Goal: Navigation & Orientation: Find specific page/section

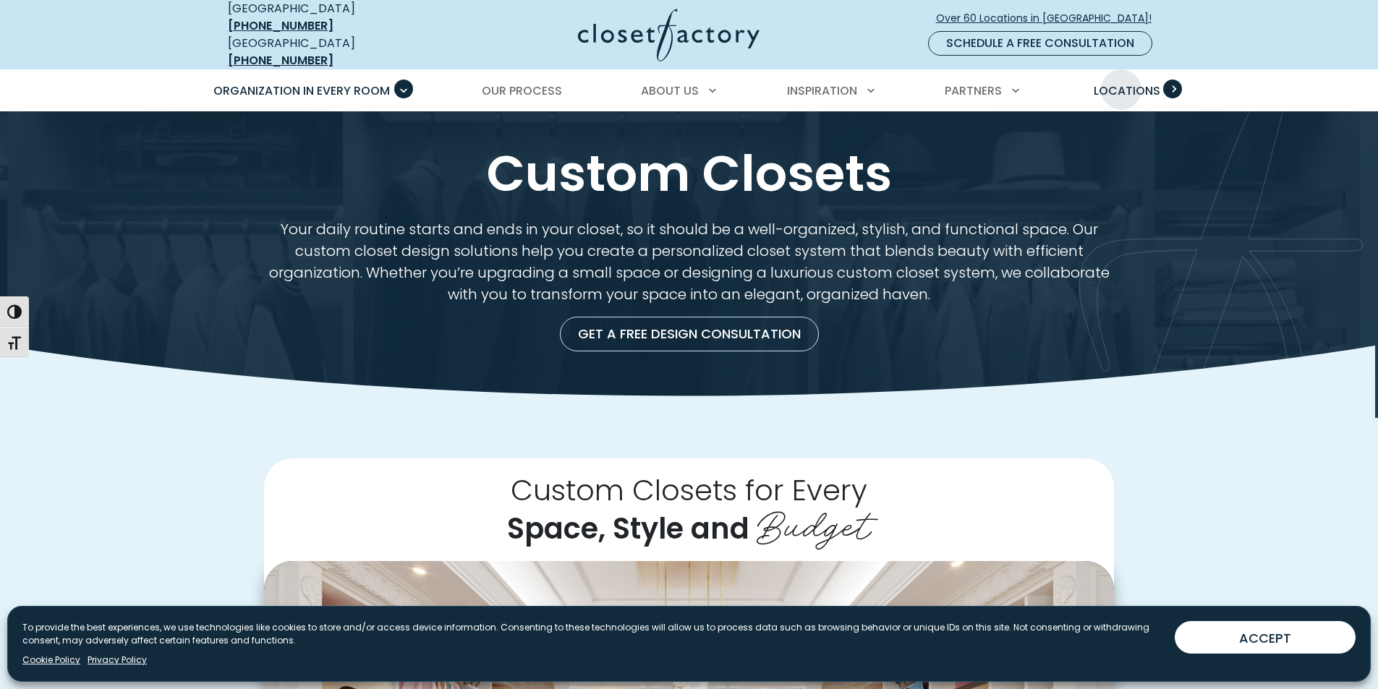
click at [1121, 71] on link "Locations" at bounding box center [1126, 91] width 95 height 41
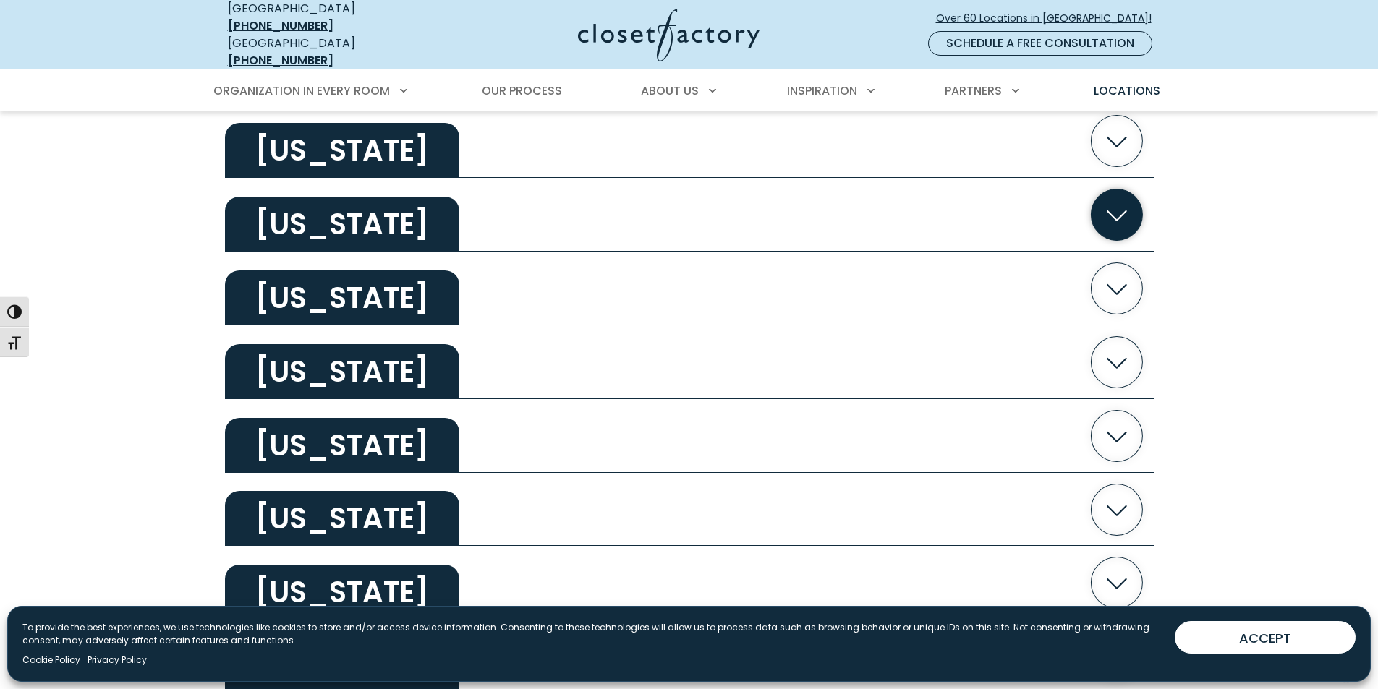
scroll to position [434, 0]
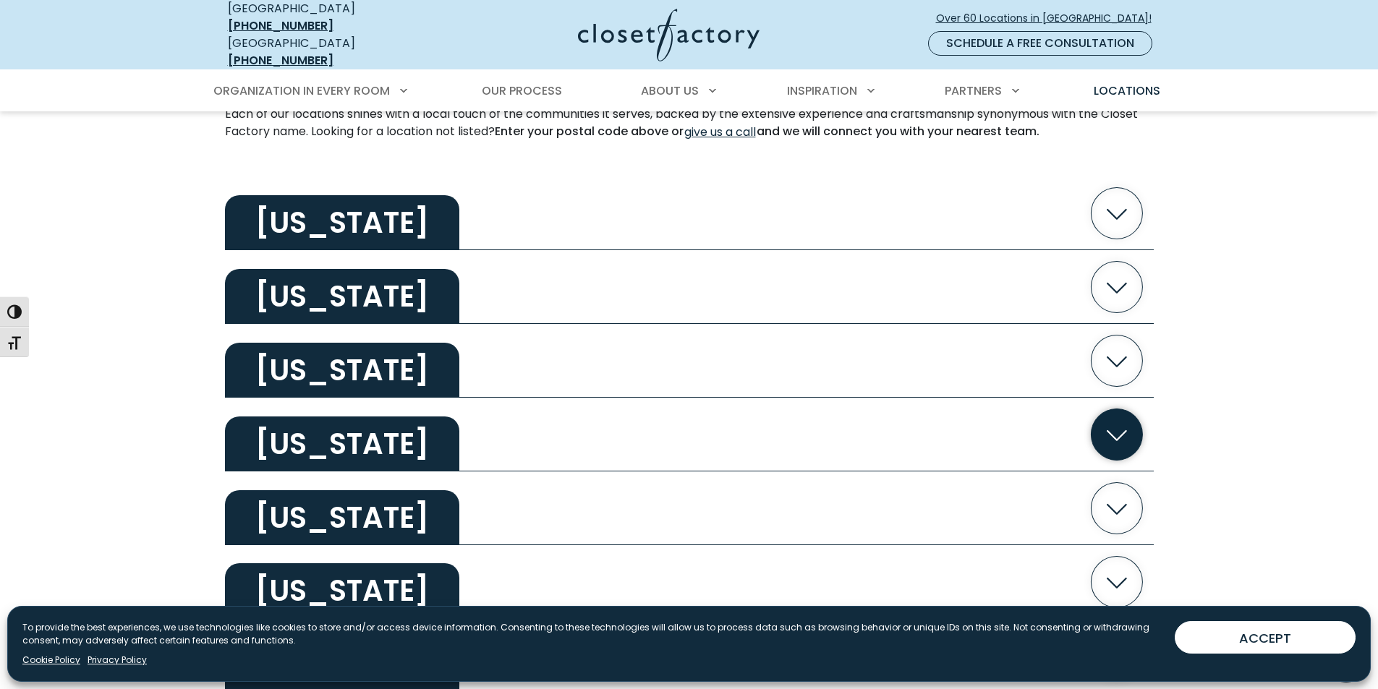
click at [351, 417] on h2 "California" at bounding box center [342, 444] width 234 height 55
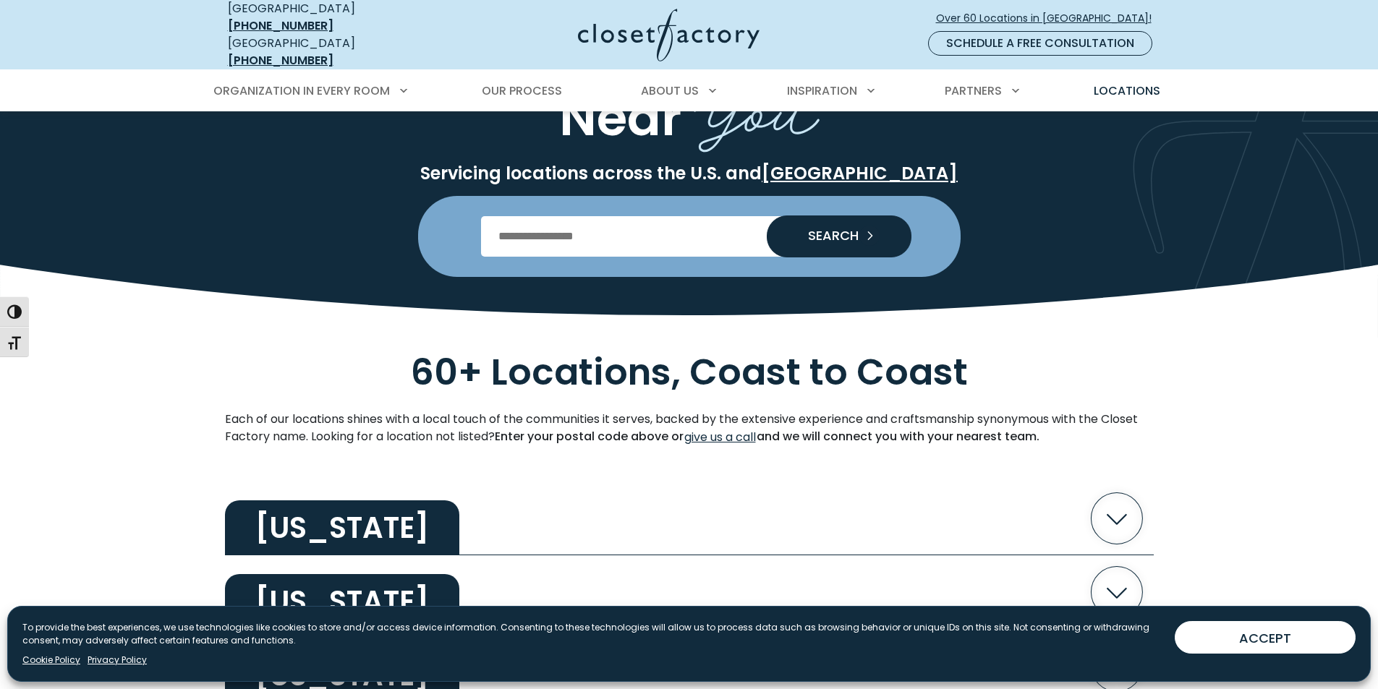
scroll to position [72, 0]
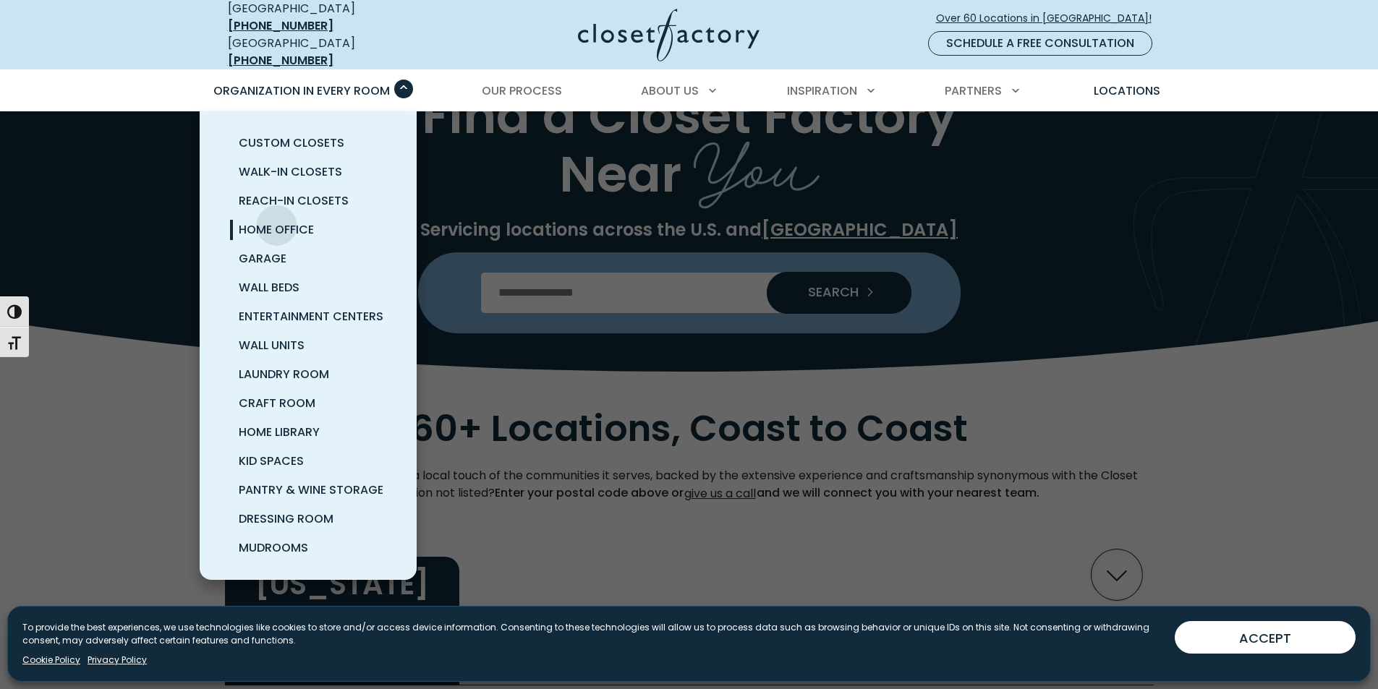
click at [276, 221] on span "Home Office" at bounding box center [276, 229] width 75 height 17
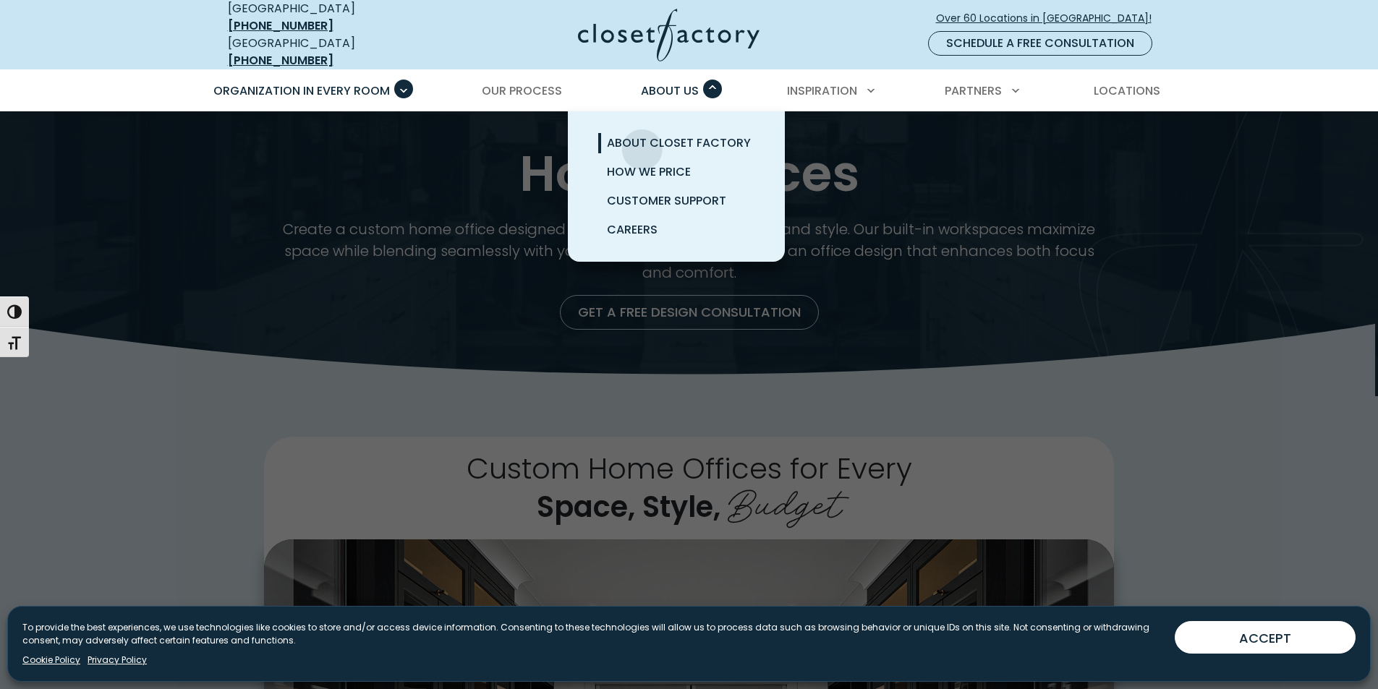
click at [642, 140] on span "About Closet Factory" at bounding box center [679, 143] width 144 height 17
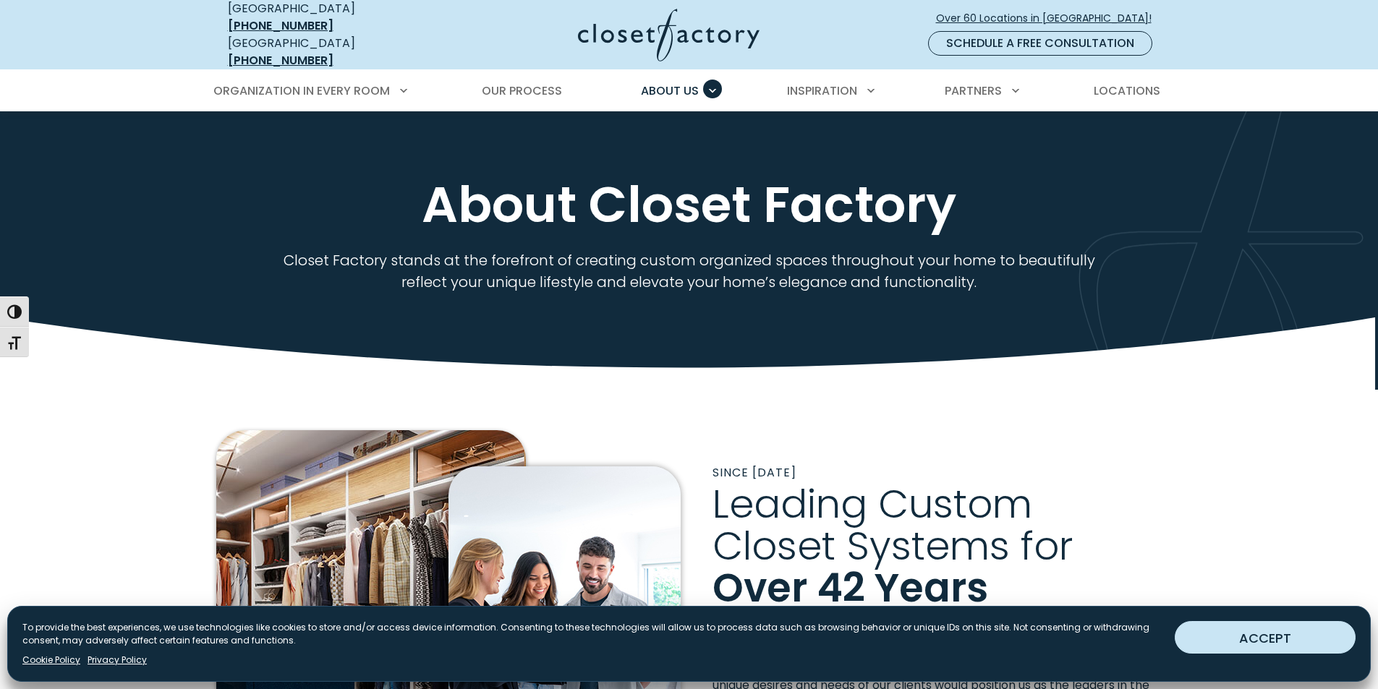
click at [1242, 637] on button "ACCEPT" at bounding box center [1265, 637] width 181 height 33
